Goal: Submit feedback/report problem: Submit feedback/report problem

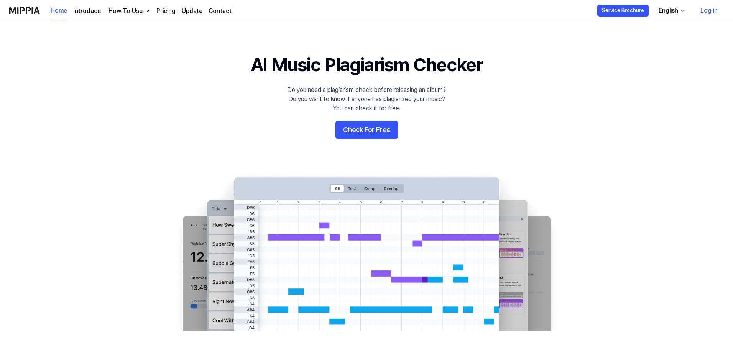
click at [710, 10] on link "Log in" at bounding box center [710, 10] width 30 height 21
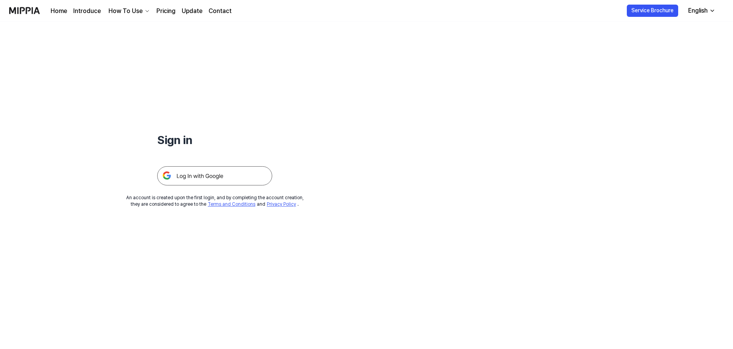
click at [204, 174] on img at bounding box center [214, 175] width 115 height 19
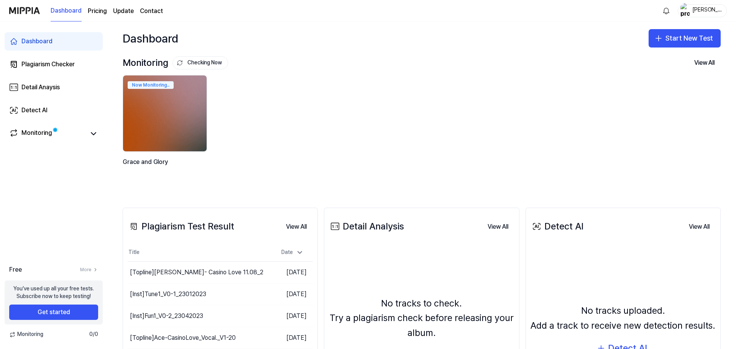
click at [145, 11] on link "Contact" at bounding box center [151, 11] width 23 height 9
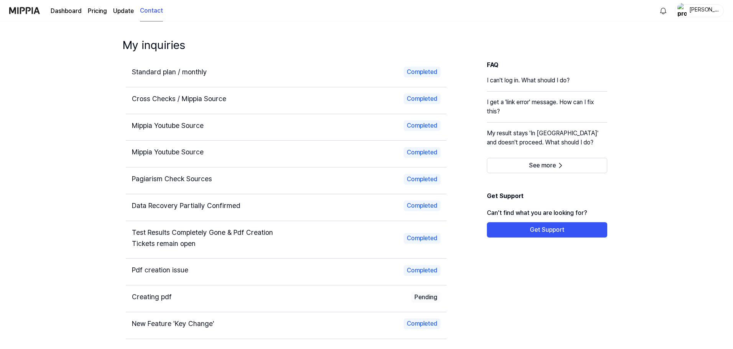
click at [193, 72] on span "Standard plan / monthly" at bounding box center [169, 72] width 75 height 8
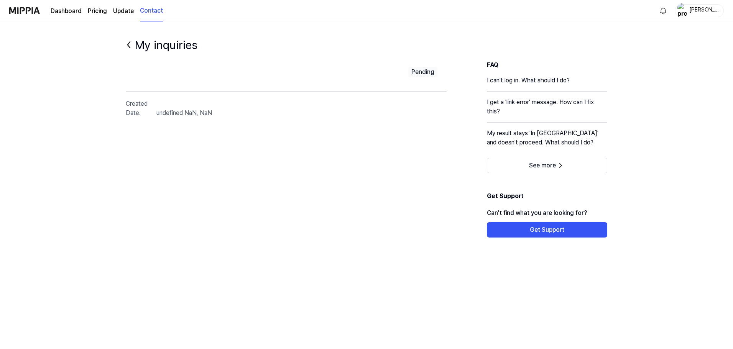
click at [148, 12] on link "Contact" at bounding box center [151, 10] width 23 height 21
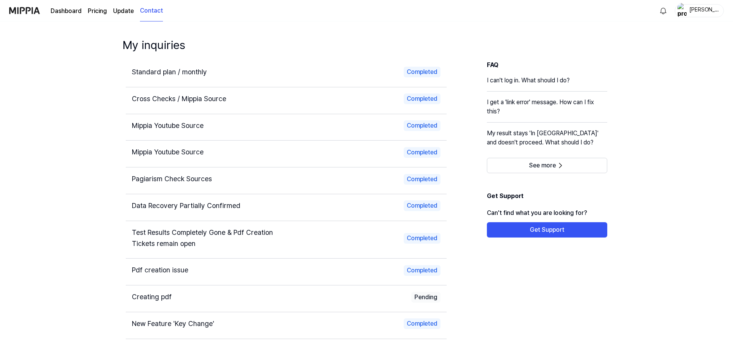
click at [163, 74] on span "Standard plan / monthly" at bounding box center [169, 72] width 75 height 8
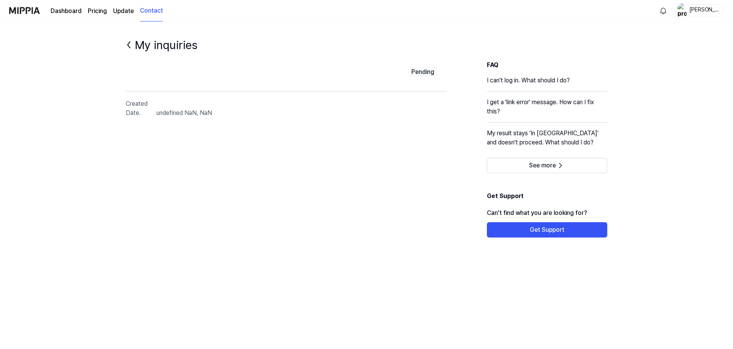
click at [185, 115] on span "undefined NaN, NaN" at bounding box center [184, 113] width 56 height 9
click at [206, 115] on span "undefined NaN, NaN" at bounding box center [184, 113] width 56 height 9
click at [138, 112] on span "Created Date." at bounding box center [141, 108] width 31 height 18
click at [149, 12] on link "Contact" at bounding box center [151, 10] width 23 height 21
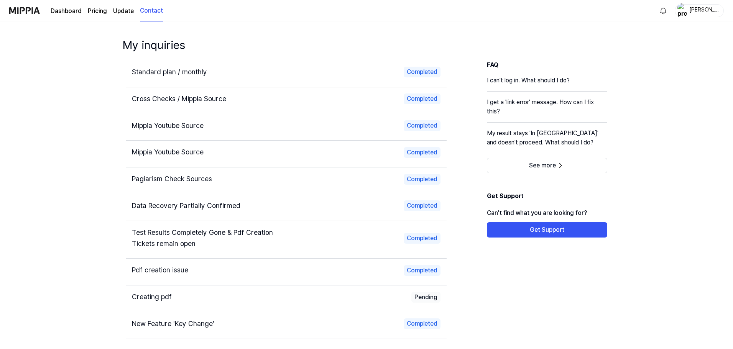
click at [153, 96] on span "Cross Checks / Mippia Source" at bounding box center [179, 99] width 94 height 8
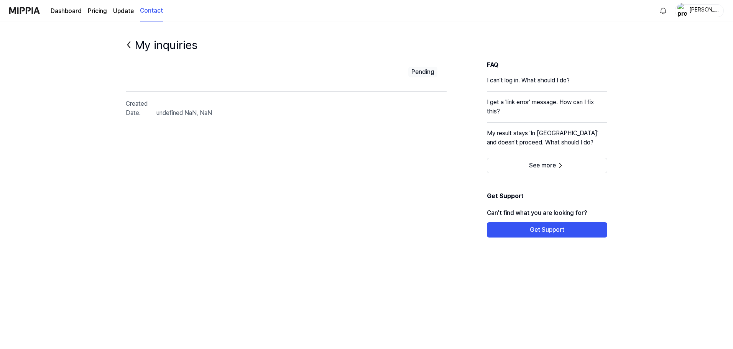
click at [146, 8] on link "Contact" at bounding box center [151, 10] width 23 height 21
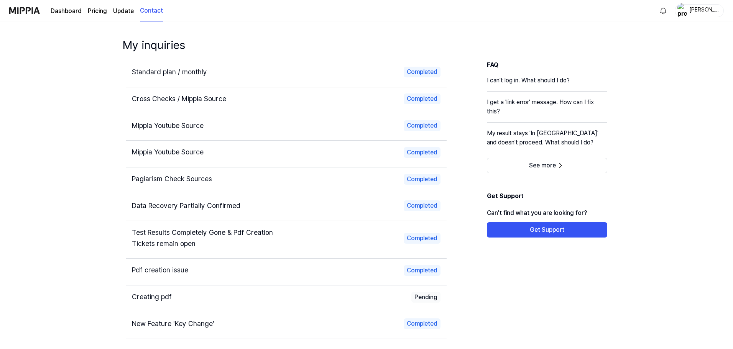
click at [214, 207] on span "Data Recovery Partially Confirmed" at bounding box center [186, 206] width 109 height 8
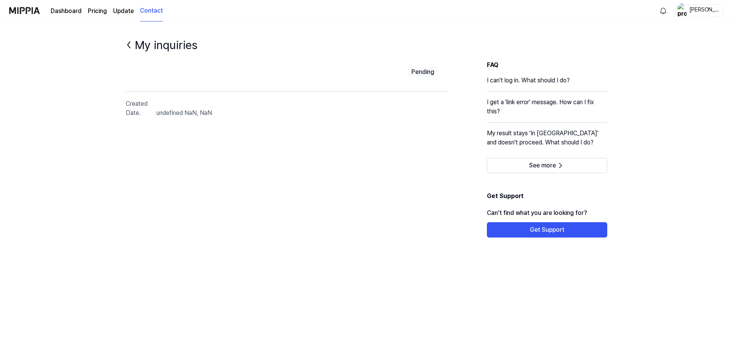
click at [157, 8] on link "Contact" at bounding box center [151, 10] width 23 height 21
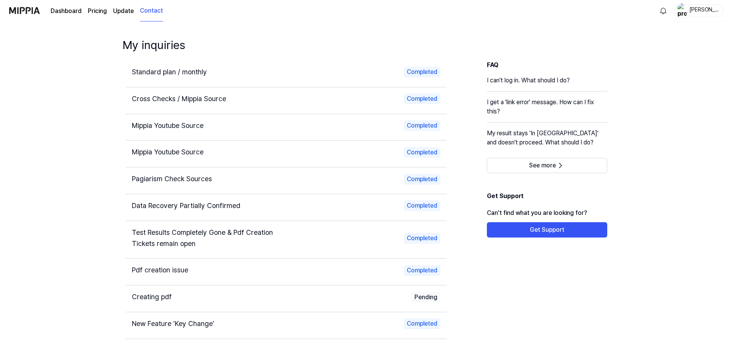
click at [157, 73] on span "Standard plan / monthly" at bounding box center [169, 72] width 75 height 8
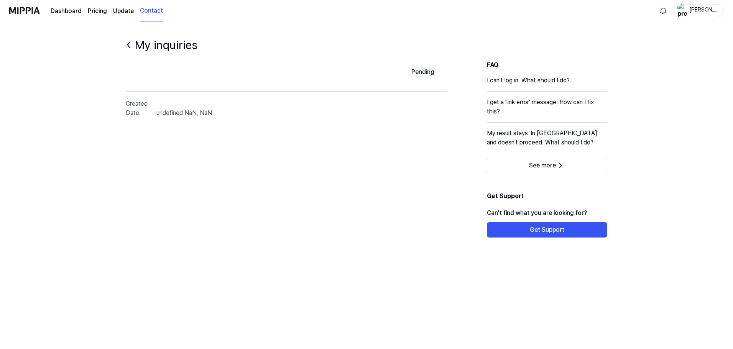
click at [427, 72] on div "Pending" at bounding box center [423, 72] width 29 height 11
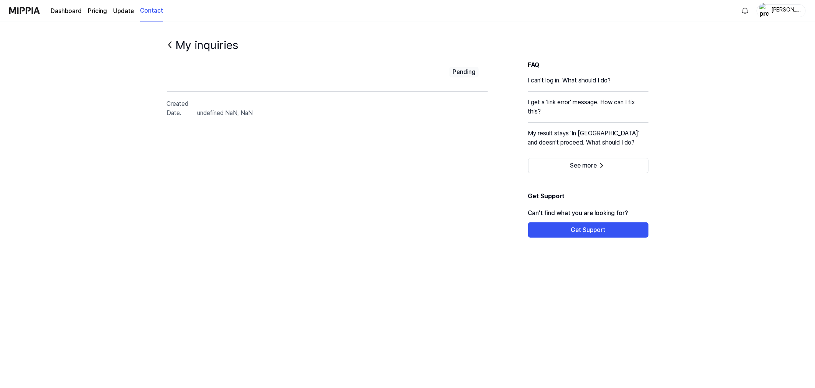
click at [127, 9] on link "Update" at bounding box center [123, 11] width 21 height 9
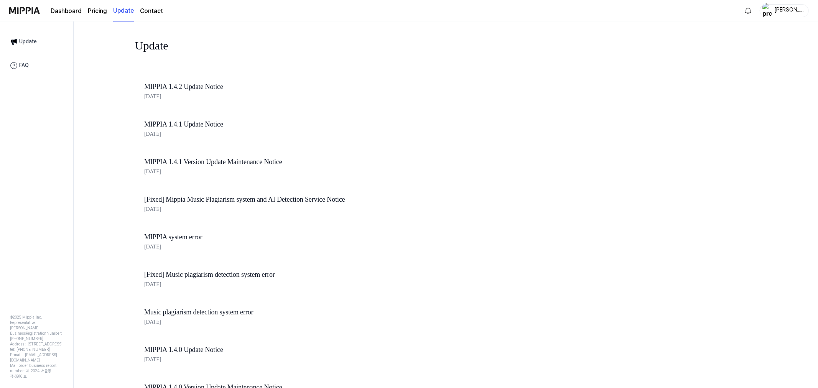
click at [97, 10] on page\) "Pricing" at bounding box center [97, 11] width 19 height 9
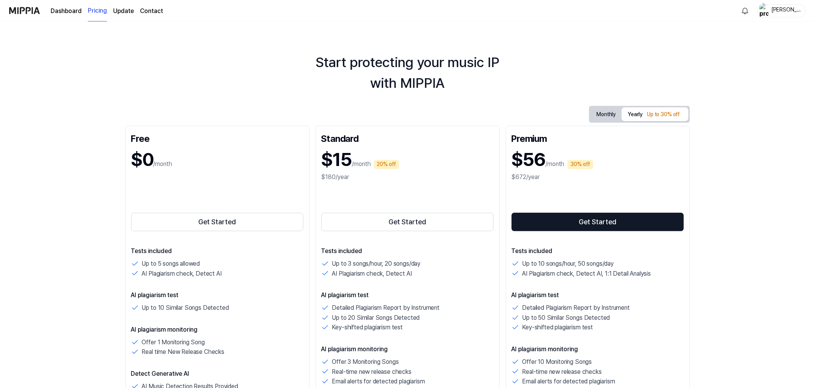
click at [605, 114] on button "Monthly" at bounding box center [606, 115] width 31 height 12
click at [638, 114] on button "Yearly Up to 30% off" at bounding box center [655, 114] width 66 height 14
click at [736, 212] on div "Start protecting your music IP with MIPPIA Monthly Yearly Up to 30% off Free $0…" at bounding box center [407, 204] width 815 height 367
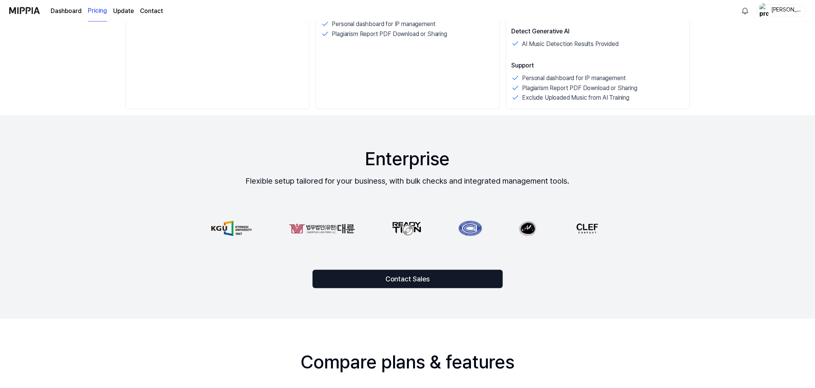
scroll to position [128, 0]
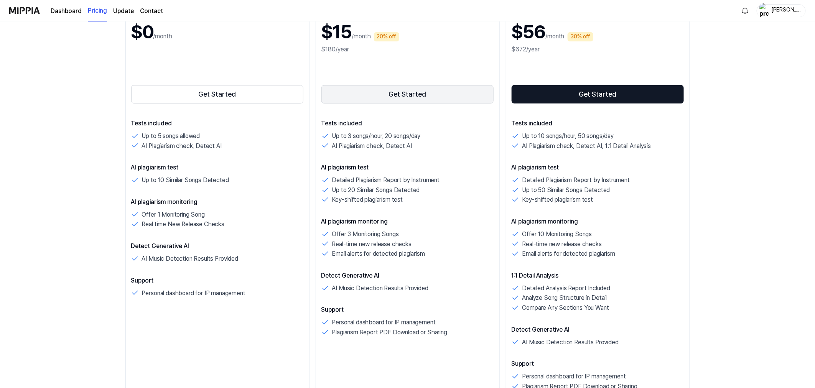
click at [411, 94] on button "Get Started" at bounding box center [407, 94] width 173 height 18
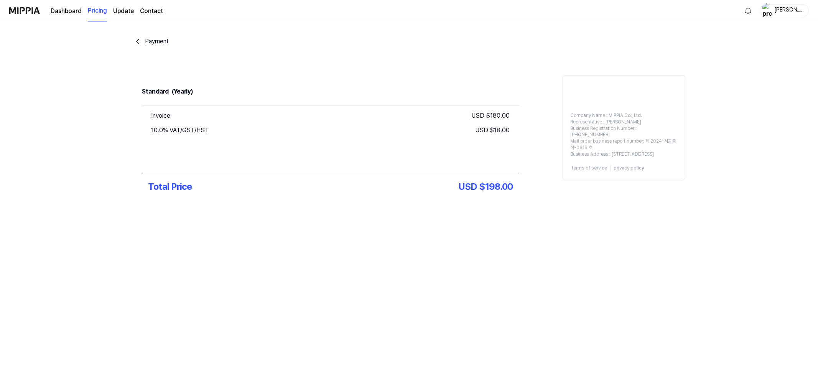
click at [152, 8] on link "Contact" at bounding box center [151, 11] width 23 height 9
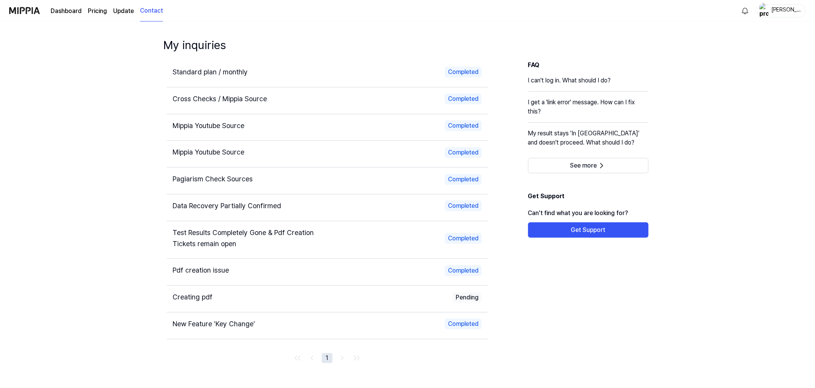
click at [231, 269] on div "Pdf creation issue" at bounding box center [246, 270] width 147 height 11
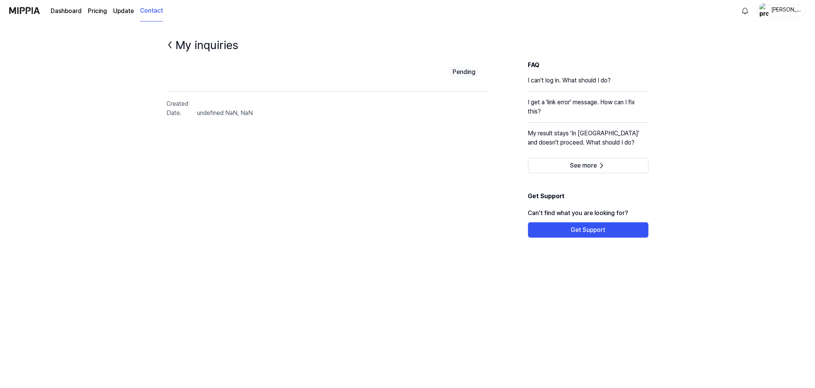
click at [141, 13] on link "Contact" at bounding box center [151, 10] width 23 height 21
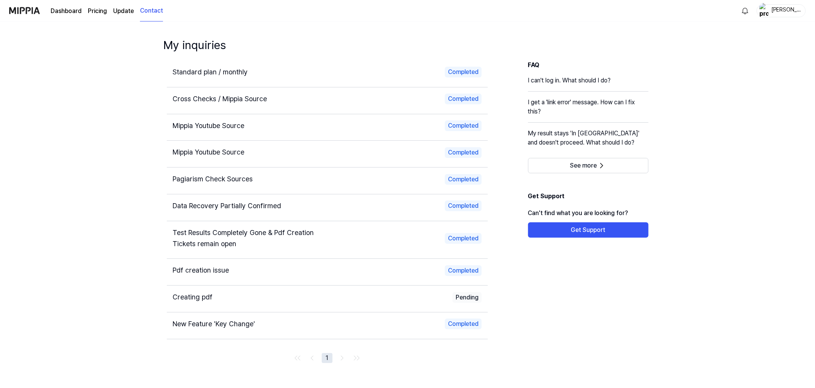
click at [193, 71] on span "Standard plan / monthly" at bounding box center [210, 72] width 75 height 8
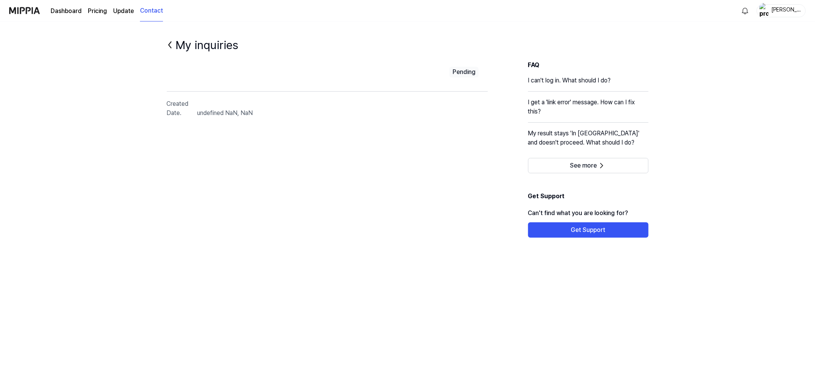
click at [101, 12] on page\) "Pricing" at bounding box center [97, 11] width 19 height 9
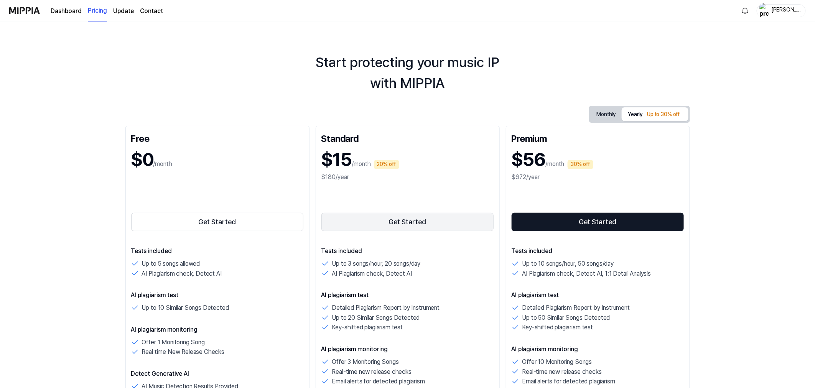
click at [402, 220] on button "Get Started" at bounding box center [407, 222] width 173 height 18
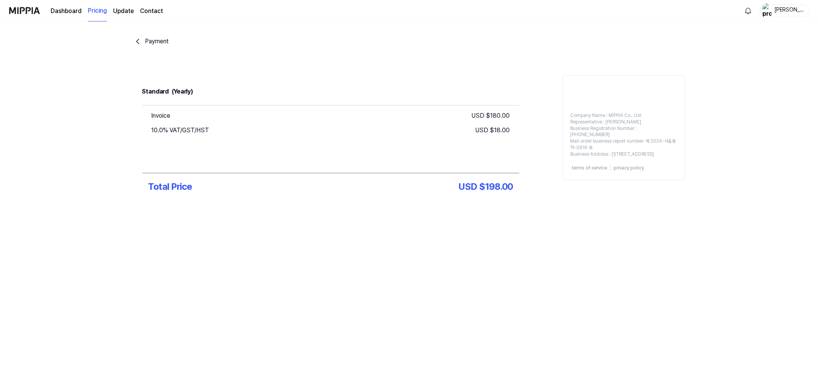
drag, startPoint x: 412, startPoint y: 222, endPoint x: 419, endPoint y: 220, distance: 7.6
click at [412, 222] on div "Payment Standard (Yearly) Invoice USD $ 180.00 10.0% VAT/GST/HST USD $ 18.00 To…" at bounding box center [409, 138] width 552 height 234
click at [476, 190] on div "USD $ 198.00" at bounding box center [486, 187] width 54 height 15
click at [197, 164] on div "Invoice USD $ 180.00 10.0% VAT/GST/HST USD $ 18.00" at bounding box center [330, 139] width 377 height 68
click at [121, 12] on link "Update" at bounding box center [123, 11] width 21 height 9
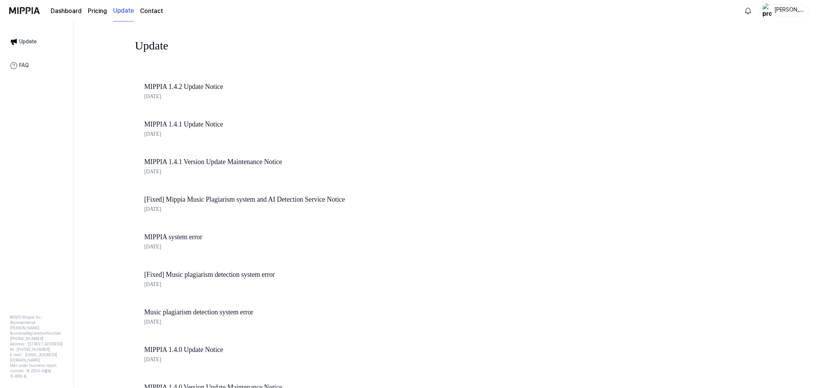
click at [155, 13] on link "Contact" at bounding box center [151, 11] width 23 height 9
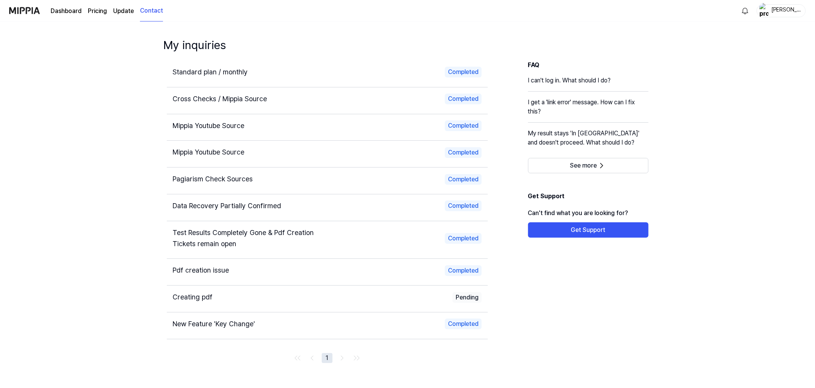
click at [59, 8] on link "Dashboard" at bounding box center [66, 11] width 31 height 9
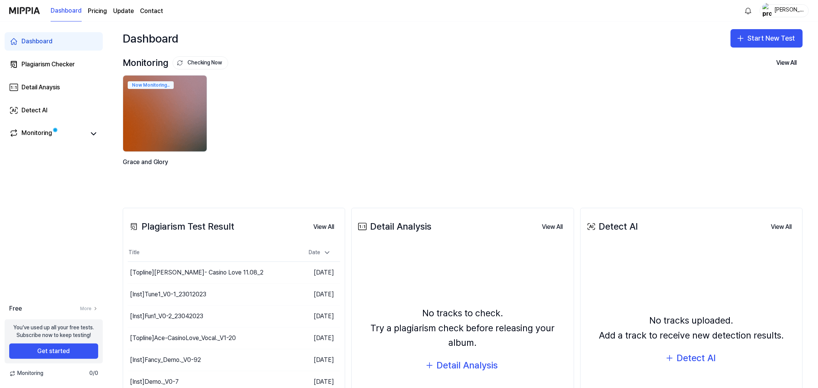
click at [93, 12] on page\) "Pricing" at bounding box center [97, 11] width 19 height 9
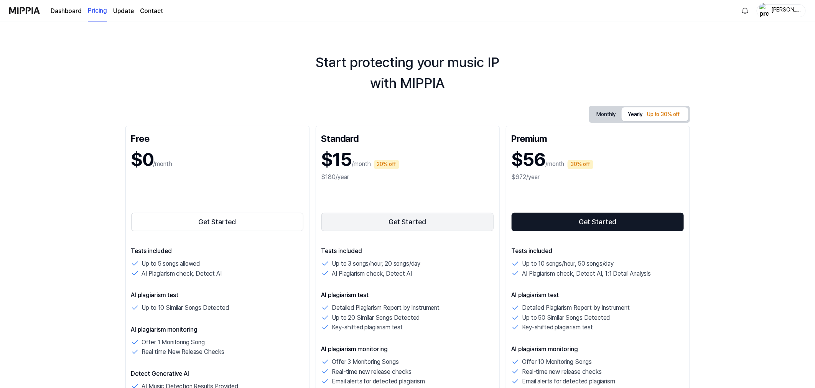
click at [393, 222] on button "Get Started" at bounding box center [407, 222] width 173 height 18
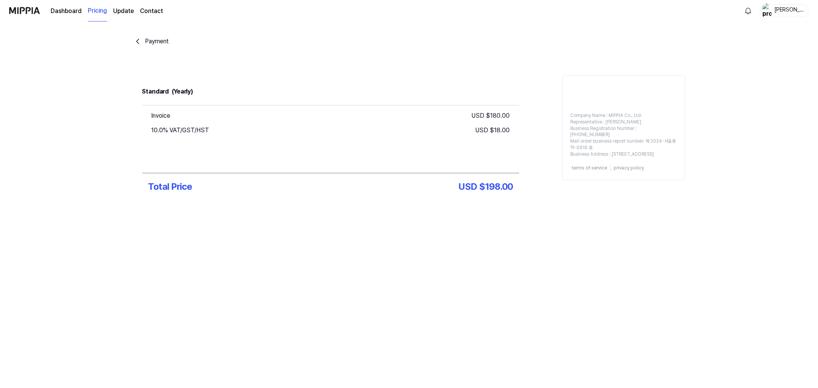
click at [209, 183] on div "Total Price USD $ 198.00" at bounding box center [330, 186] width 377 height 27
click at [463, 187] on div "USD $ 198.00" at bounding box center [486, 187] width 54 height 15
click at [165, 42] on div "Payment" at bounding box center [157, 41] width 24 height 9
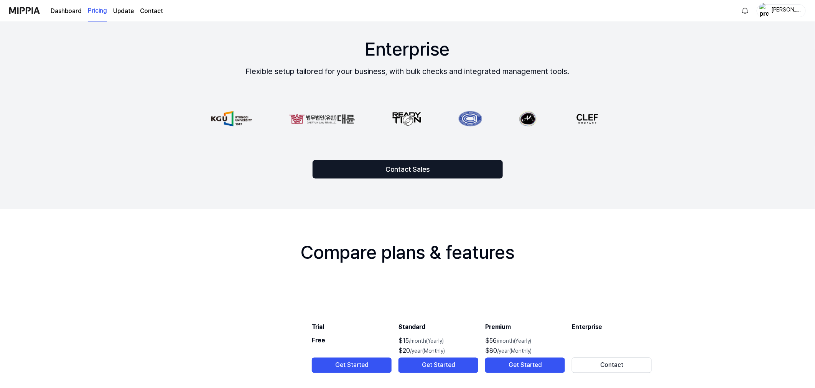
scroll to position [639, 0]
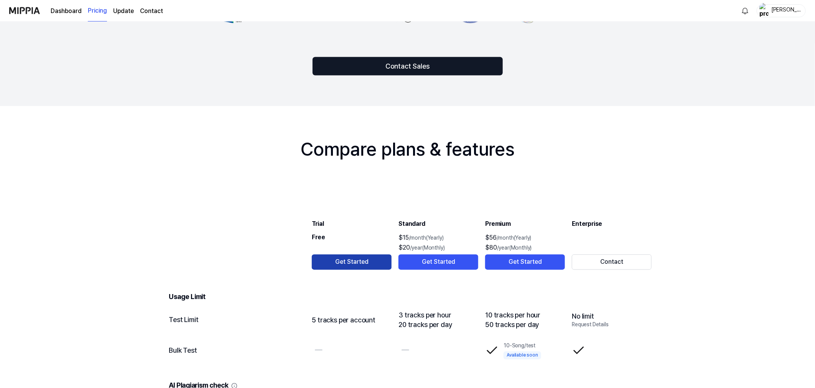
click at [362, 265] on button "Get Started" at bounding box center [352, 262] width 80 height 15
click at [360, 267] on button "Get Started" at bounding box center [352, 262] width 80 height 15
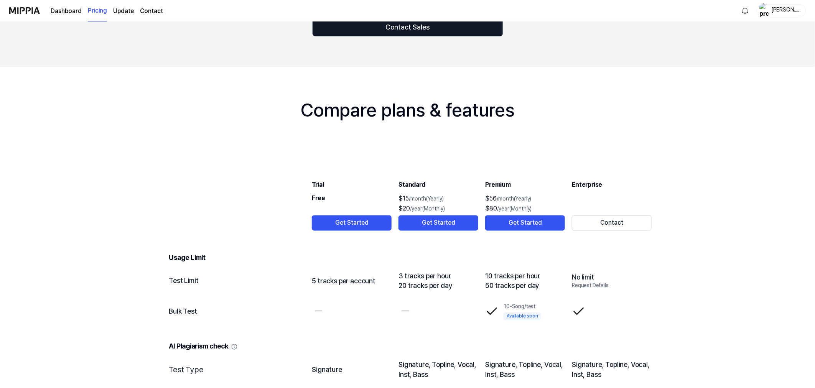
scroll to position [724, 0]
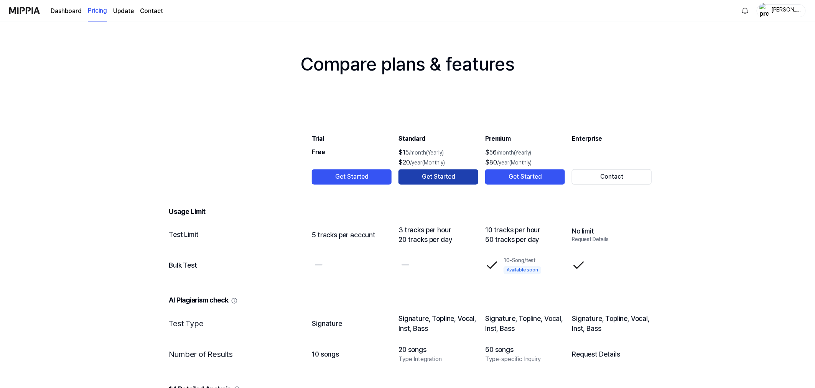
click at [422, 178] on button "Get Started" at bounding box center [439, 177] width 80 height 15
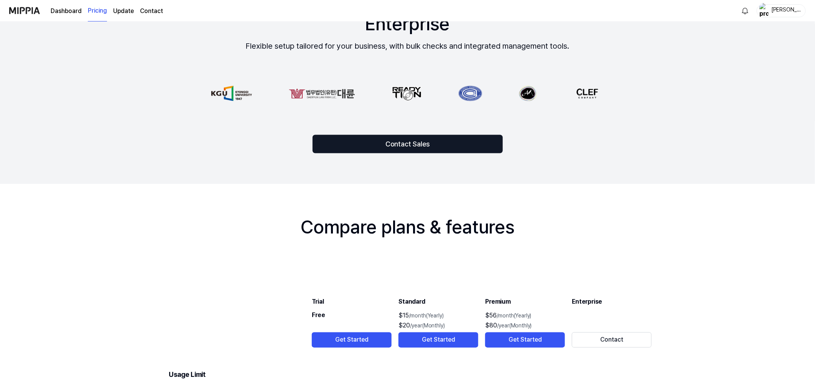
scroll to position [634, 0]
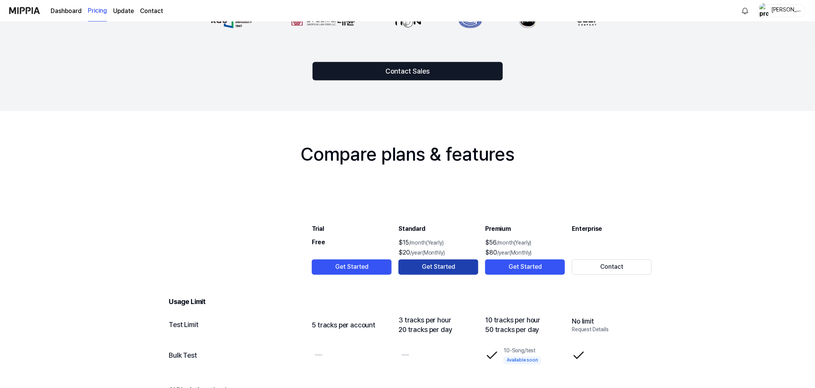
click at [434, 269] on button "Get Started" at bounding box center [439, 267] width 80 height 15
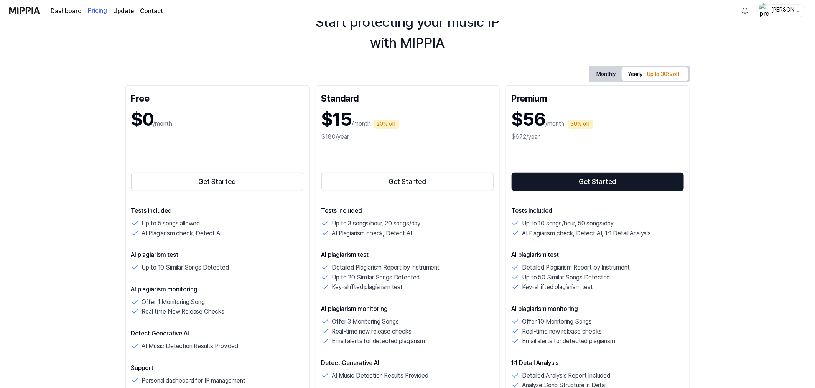
scroll to position [0, 0]
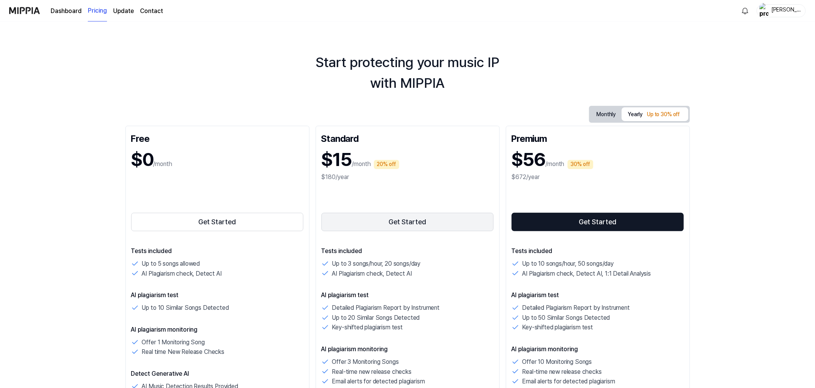
click at [413, 219] on button "Get Started" at bounding box center [407, 222] width 173 height 18
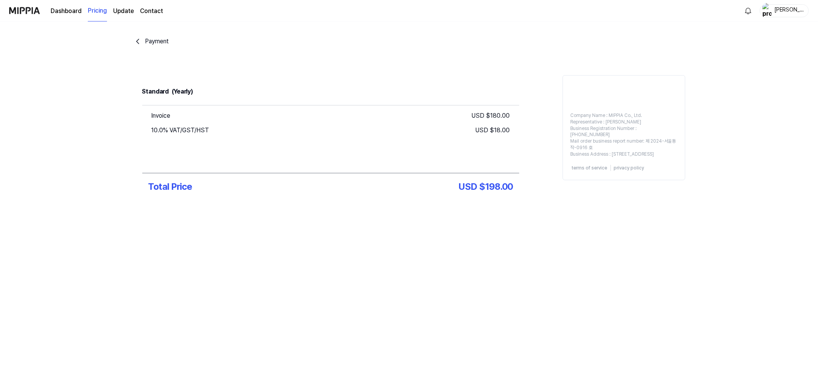
click at [669, 229] on div "Payment Standard (Yearly) Invoice USD $ 180.00 10.0% VAT/GST/HST USD $ 18.00 To…" at bounding box center [409, 138] width 552 height 234
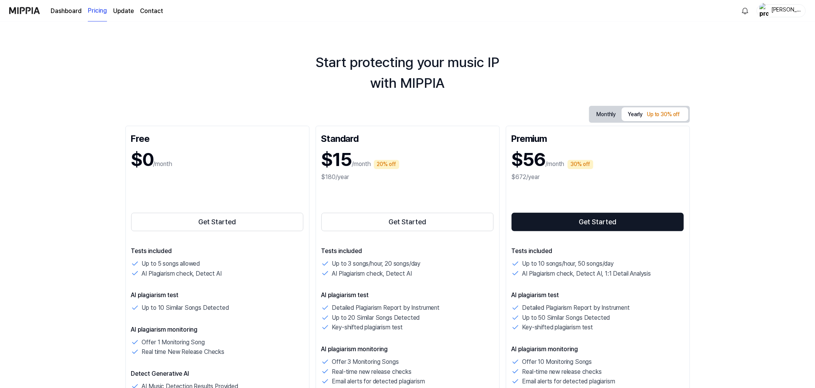
click at [150, 10] on link "Contact" at bounding box center [151, 11] width 23 height 9
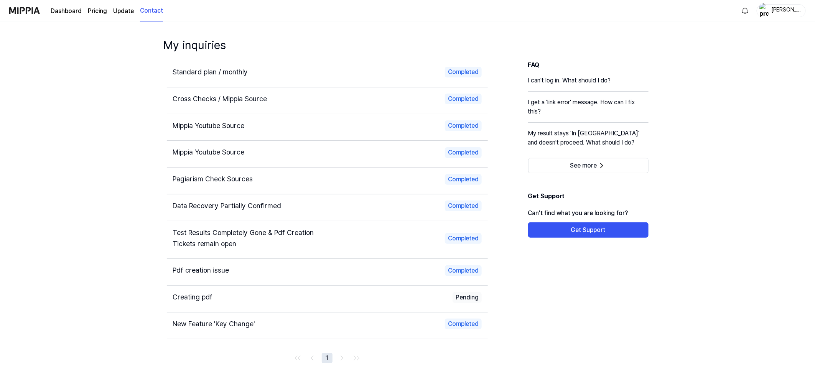
click at [189, 68] on span "Standard plan / monthly" at bounding box center [210, 72] width 75 height 8
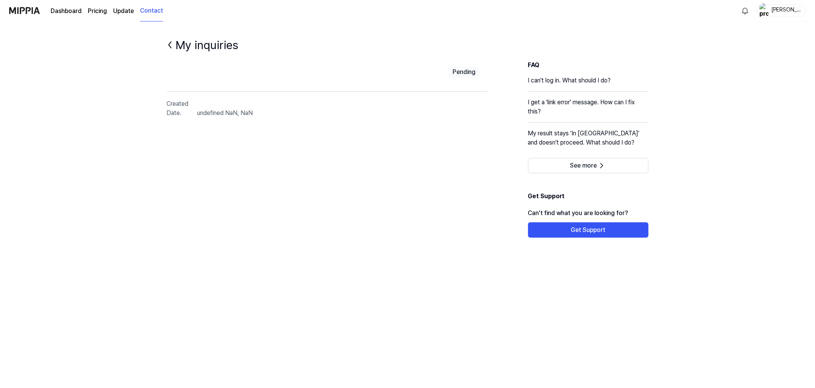
click at [181, 43] on h1 "My inquiries" at bounding box center [207, 45] width 63 height 16
click at [121, 12] on link "Update" at bounding box center [123, 11] width 21 height 9
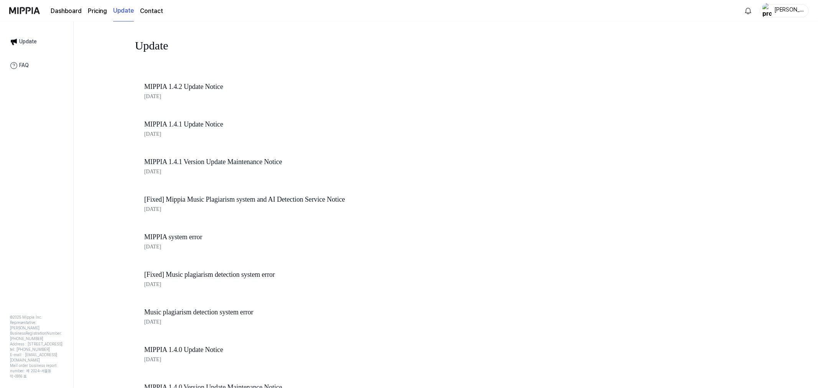
click at [95, 12] on page\) "Pricing" at bounding box center [97, 11] width 19 height 9
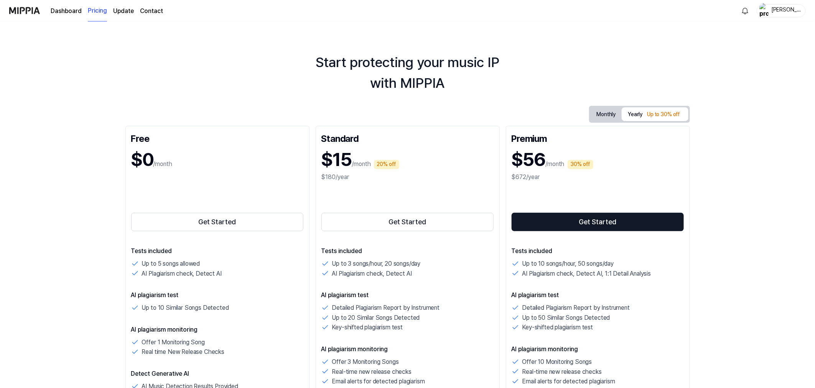
click at [71, 8] on link "Dashboard" at bounding box center [66, 11] width 31 height 9
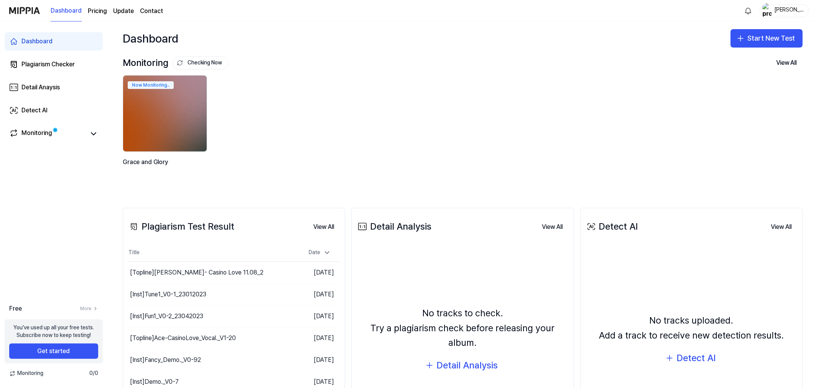
click at [736, 10] on img "button" at bounding box center [767, 10] width 9 height 15
click at [729, 56] on link "Account" at bounding box center [774, 55] width 116 height 8
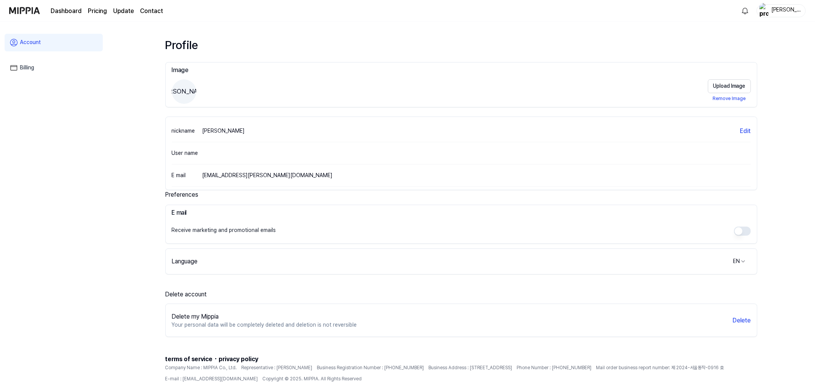
click at [145, 14] on link "Contact" at bounding box center [151, 11] width 23 height 9
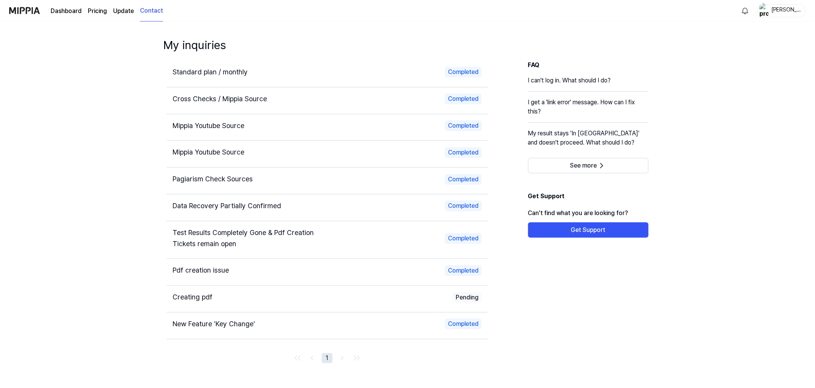
click at [59, 10] on link "Dashboard" at bounding box center [66, 11] width 31 height 9
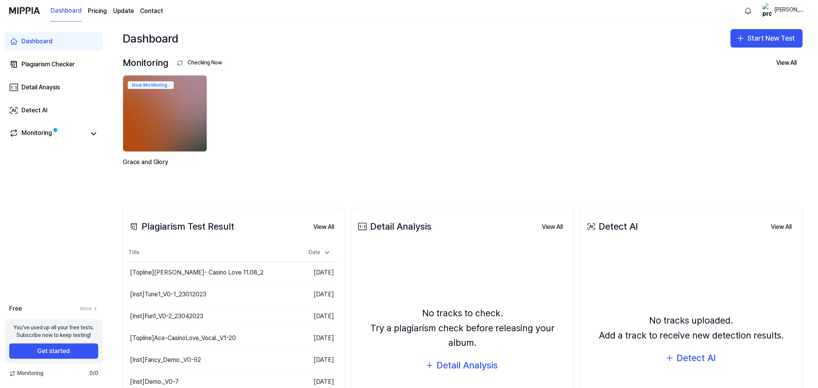
drag, startPoint x: 92, startPoint y: 10, endPoint x: 102, endPoint y: 10, distance: 10.4
click at [92, 10] on page\) "Pricing" at bounding box center [97, 11] width 19 height 9
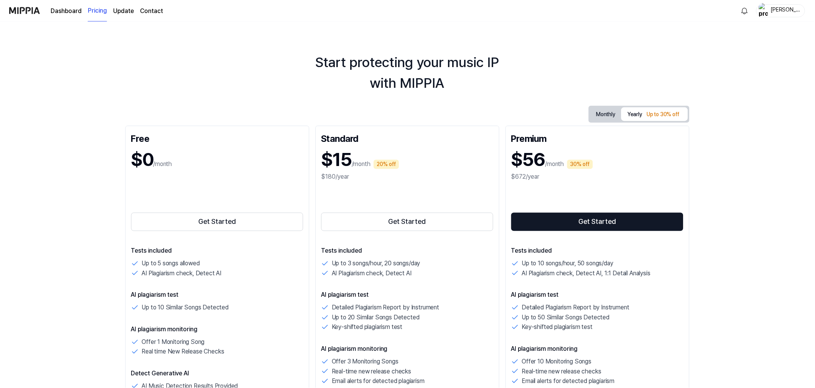
click at [127, 14] on link "Update" at bounding box center [123, 11] width 21 height 9
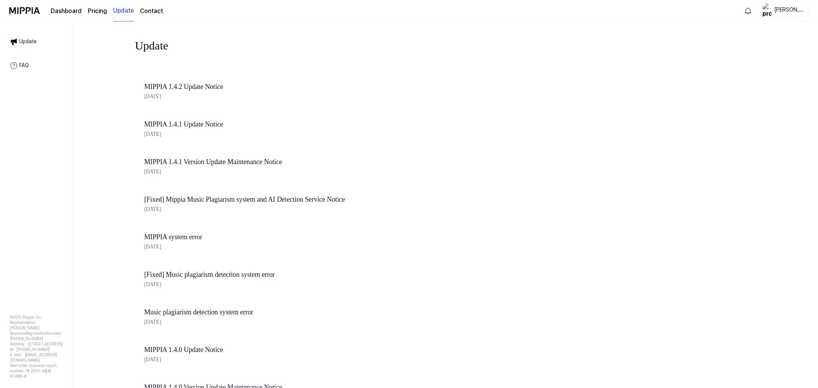
click at [148, 12] on link "Contact" at bounding box center [151, 11] width 23 height 9
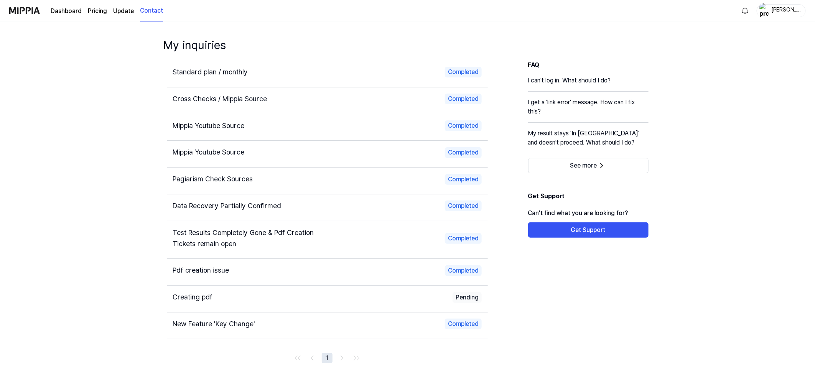
click at [212, 74] on span "Standard plan / monthly" at bounding box center [210, 72] width 75 height 8
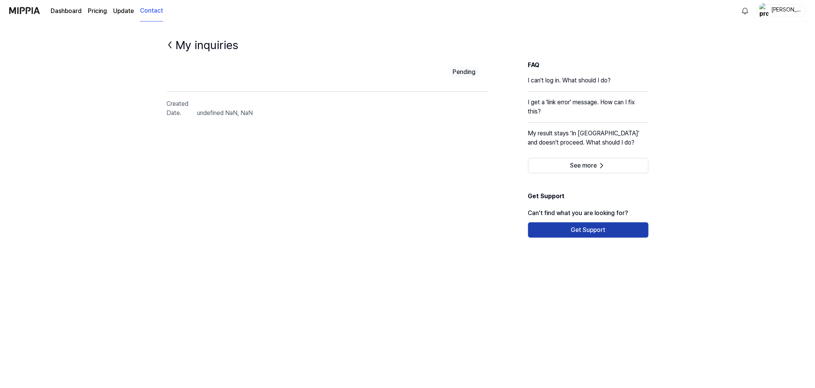
click at [570, 232] on button "Get Support" at bounding box center [588, 229] width 120 height 15
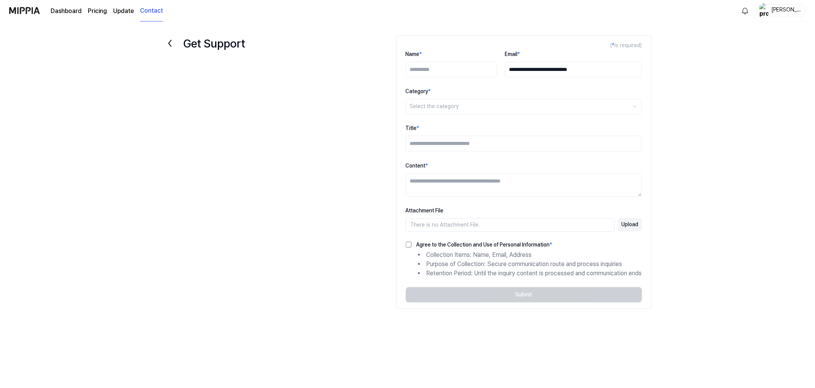
click at [97, 10] on page\) "Pricing" at bounding box center [97, 11] width 19 height 9
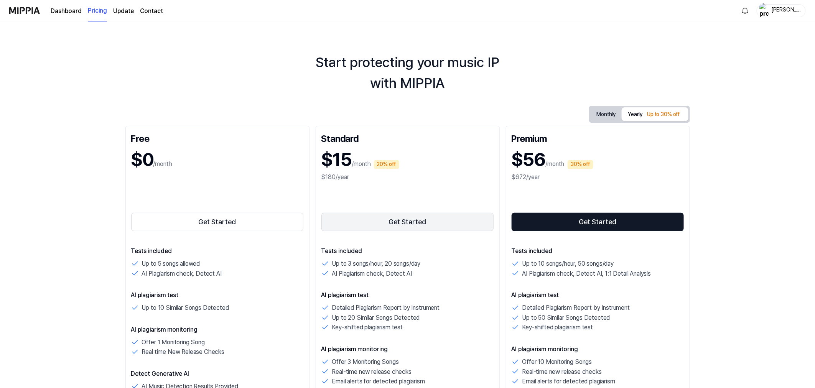
click at [403, 226] on button "Get Started" at bounding box center [407, 222] width 173 height 18
click at [152, 12] on link "Contact" at bounding box center [151, 11] width 23 height 9
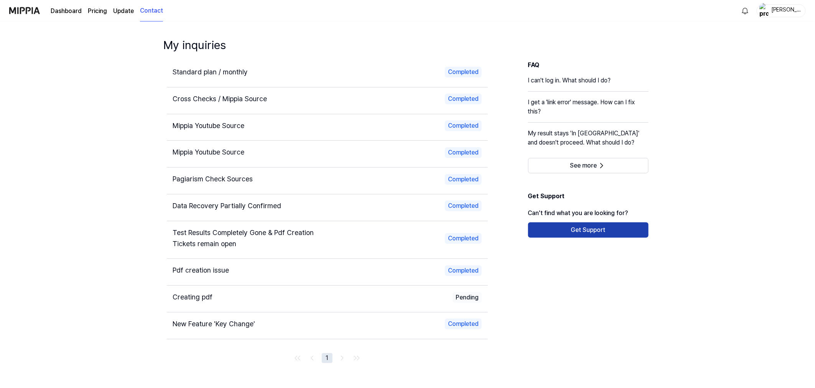
click at [555, 229] on button "Get Support" at bounding box center [588, 229] width 120 height 15
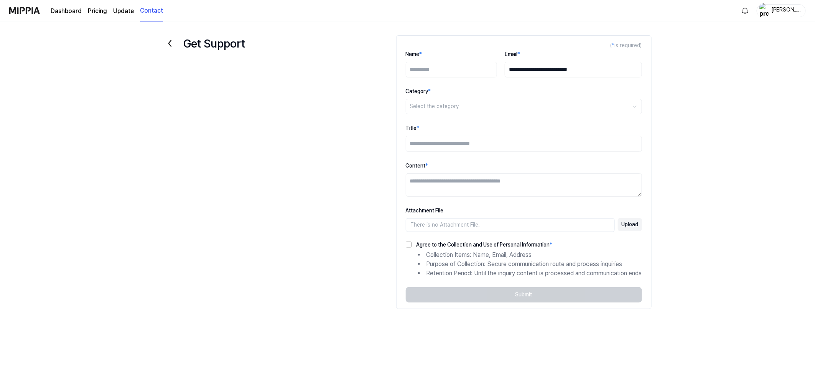
click at [503, 300] on form "**********" at bounding box center [523, 172] width 255 height 274
click at [425, 105] on html "**********" at bounding box center [409, 194] width 818 height 388
click at [428, 71] on html "**********" at bounding box center [407, 194] width 815 height 388
click at [423, 69] on input "Name *" at bounding box center [451, 70] width 91 height 16
type input "**********"
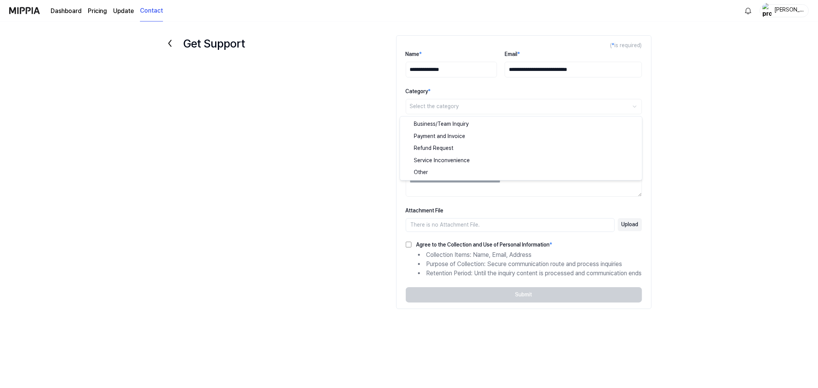
click at [427, 107] on html "**********" at bounding box center [409, 194] width 818 height 388
select select "*******"
click at [433, 143] on input "Title *" at bounding box center [524, 144] width 236 height 16
type input "**********"
click at [469, 186] on textarea "Content *" at bounding box center [524, 184] width 236 height 23
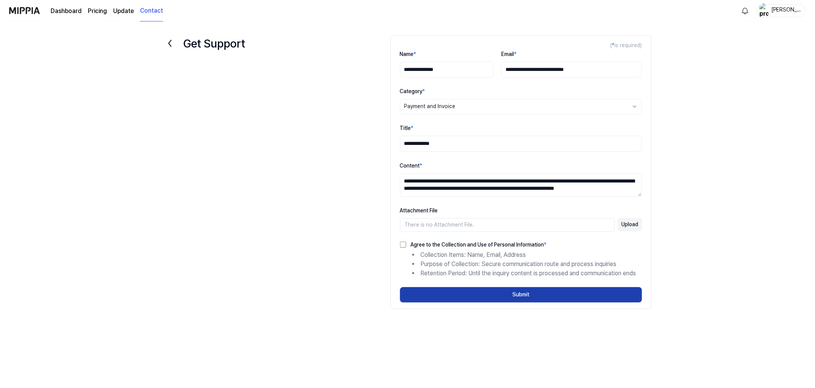
type textarea "**********"
click at [520, 296] on button "Submit" at bounding box center [521, 294] width 242 height 15
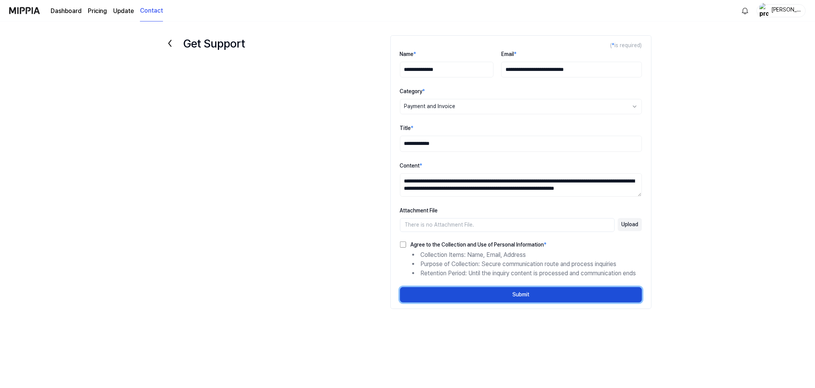
select select
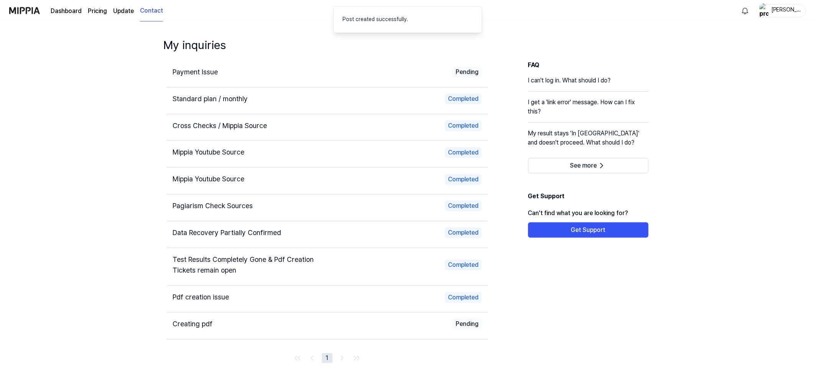
click at [187, 70] on span "Payment Issue" at bounding box center [195, 72] width 45 height 8
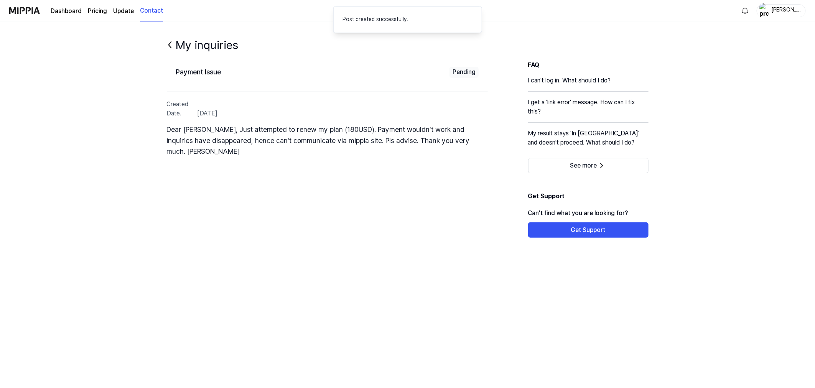
click at [155, 11] on link "Contact" at bounding box center [151, 10] width 23 height 21
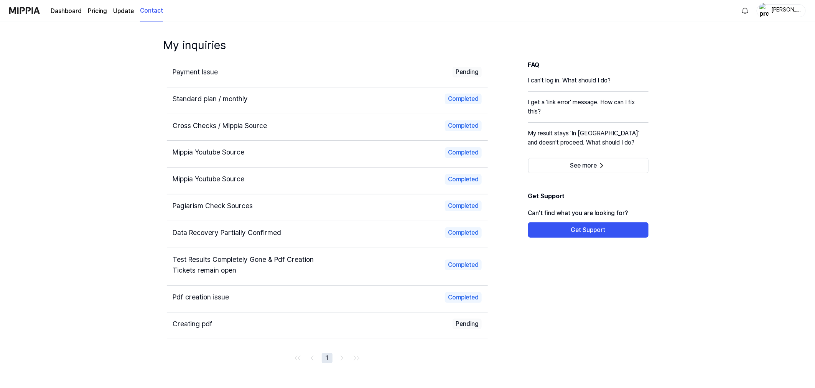
click at [197, 100] on span "Standard plan / monthly" at bounding box center [210, 99] width 75 height 8
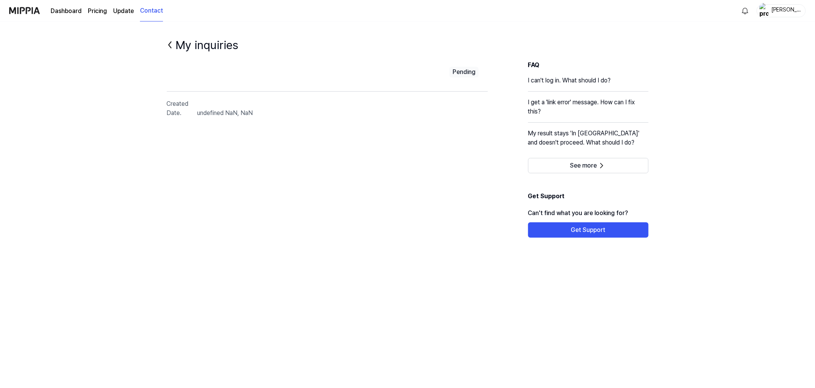
click at [210, 118] on p "Created Date. undefined NaN, NaN" at bounding box center [327, 111] width 321 height 25
click at [174, 122] on p "Created Date. undefined NaN, NaN" at bounding box center [327, 111] width 321 height 25
drag, startPoint x: 198, startPoint y: 119, endPoint x: 289, endPoint y: 145, distance: 94.1
click at [199, 119] on p "Created Date. undefined NaN, NaN" at bounding box center [327, 111] width 321 height 25
click at [77, 11] on link "Dashboard" at bounding box center [66, 11] width 31 height 9
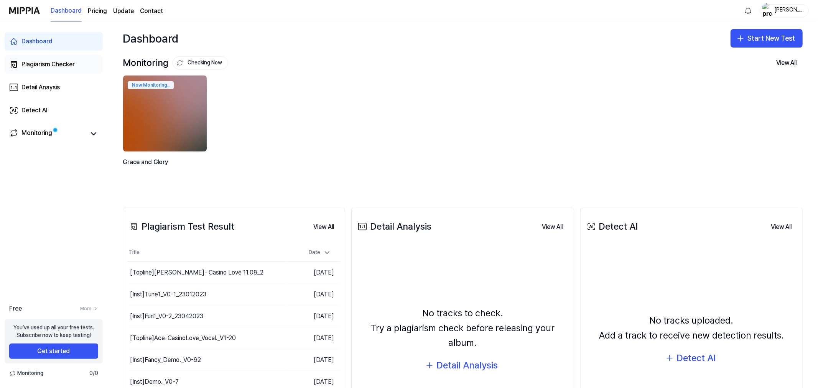
click at [43, 64] on div "Plagiarism Checker" at bounding box center [47, 64] width 53 height 9
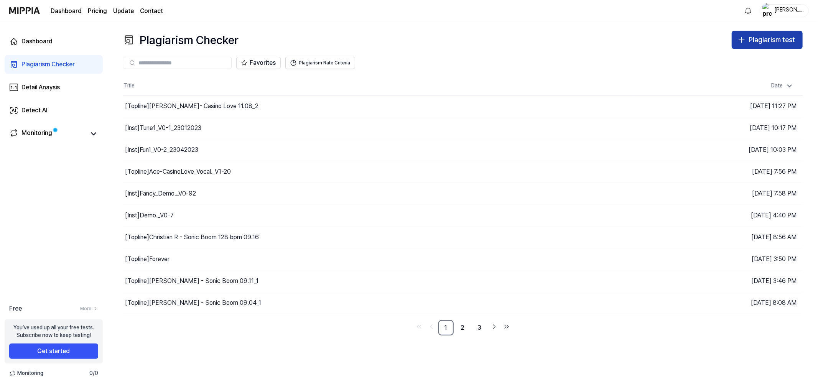
click at [736, 43] on div "Plagiarism test" at bounding box center [772, 40] width 46 height 11
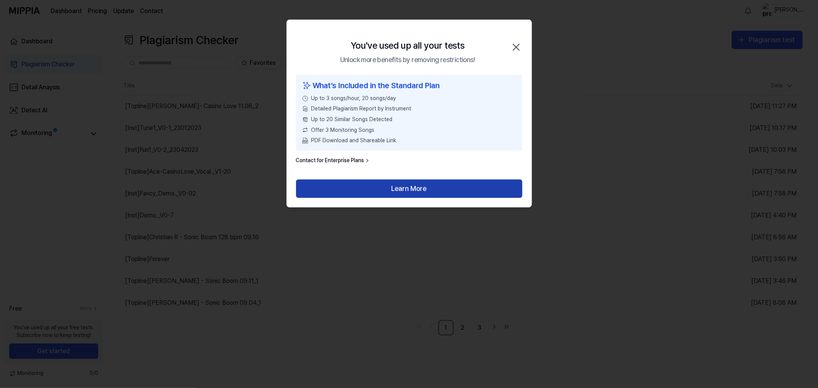
click at [403, 187] on button "Learn More" at bounding box center [409, 189] width 226 height 18
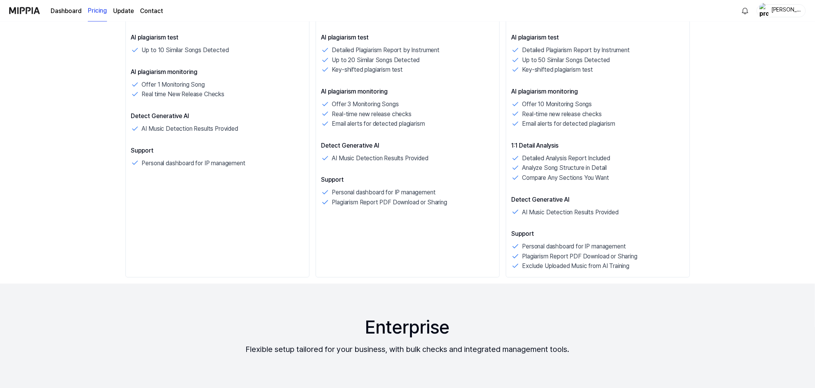
scroll to position [170, 0]
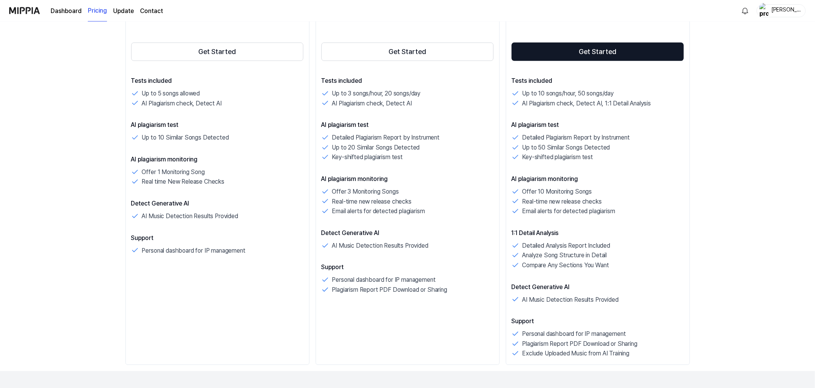
click at [769, 10] on div "[PERSON_NAME]" at bounding box center [781, 10] width 49 height 13
click at [729, 68] on button "Log out" at bounding box center [771, 68] width 116 height 8
